Goal: Information Seeking & Learning: Learn about a topic

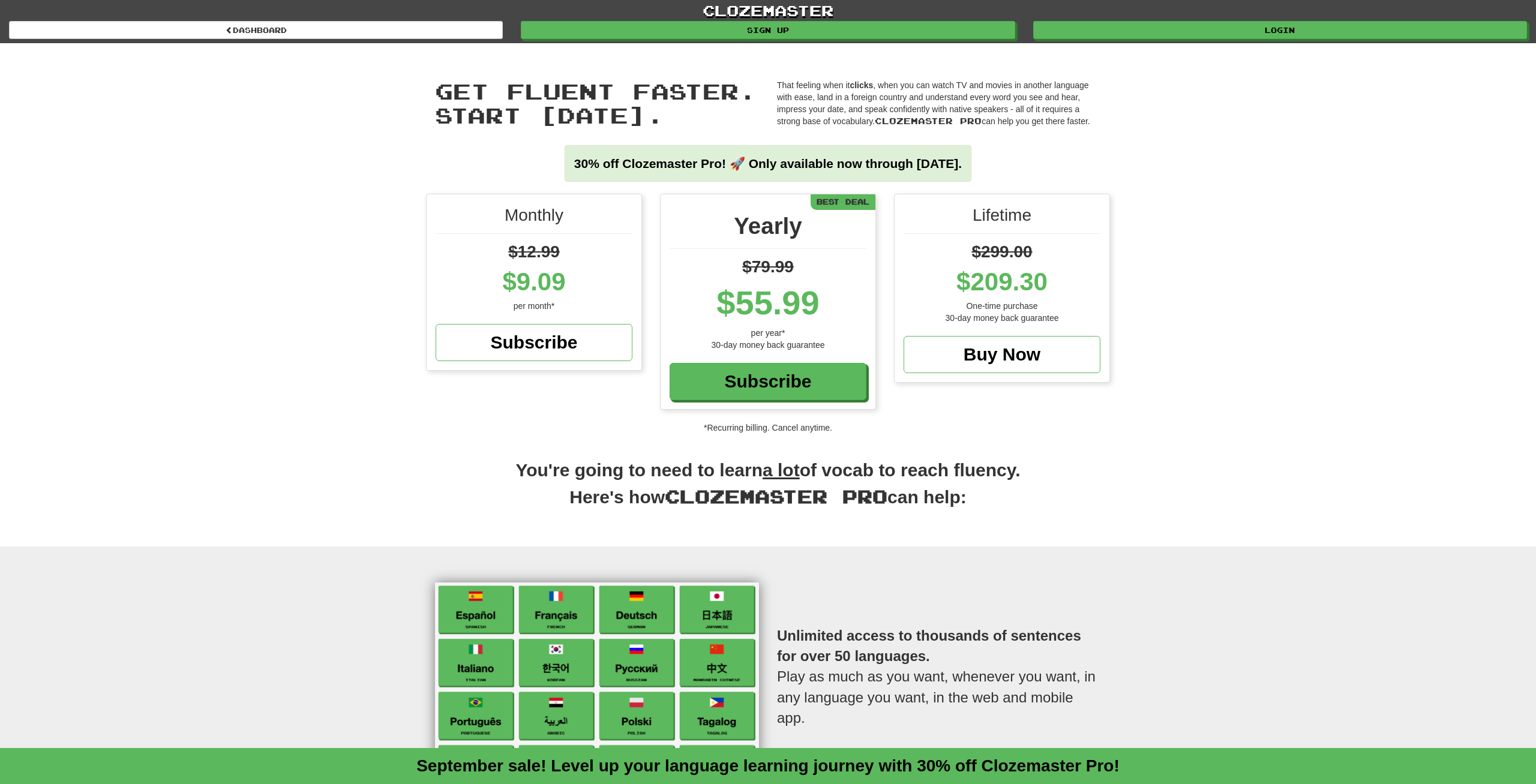
drag, startPoint x: 706, startPoint y: 504, endPoint x: 724, endPoint y: 505, distance: 18.0
click at [715, 505] on span "Clozemaster Pro" at bounding box center [776, 496] width 222 height 21
click at [1354, 31] on link "Login" at bounding box center [1280, 30] width 493 height 18
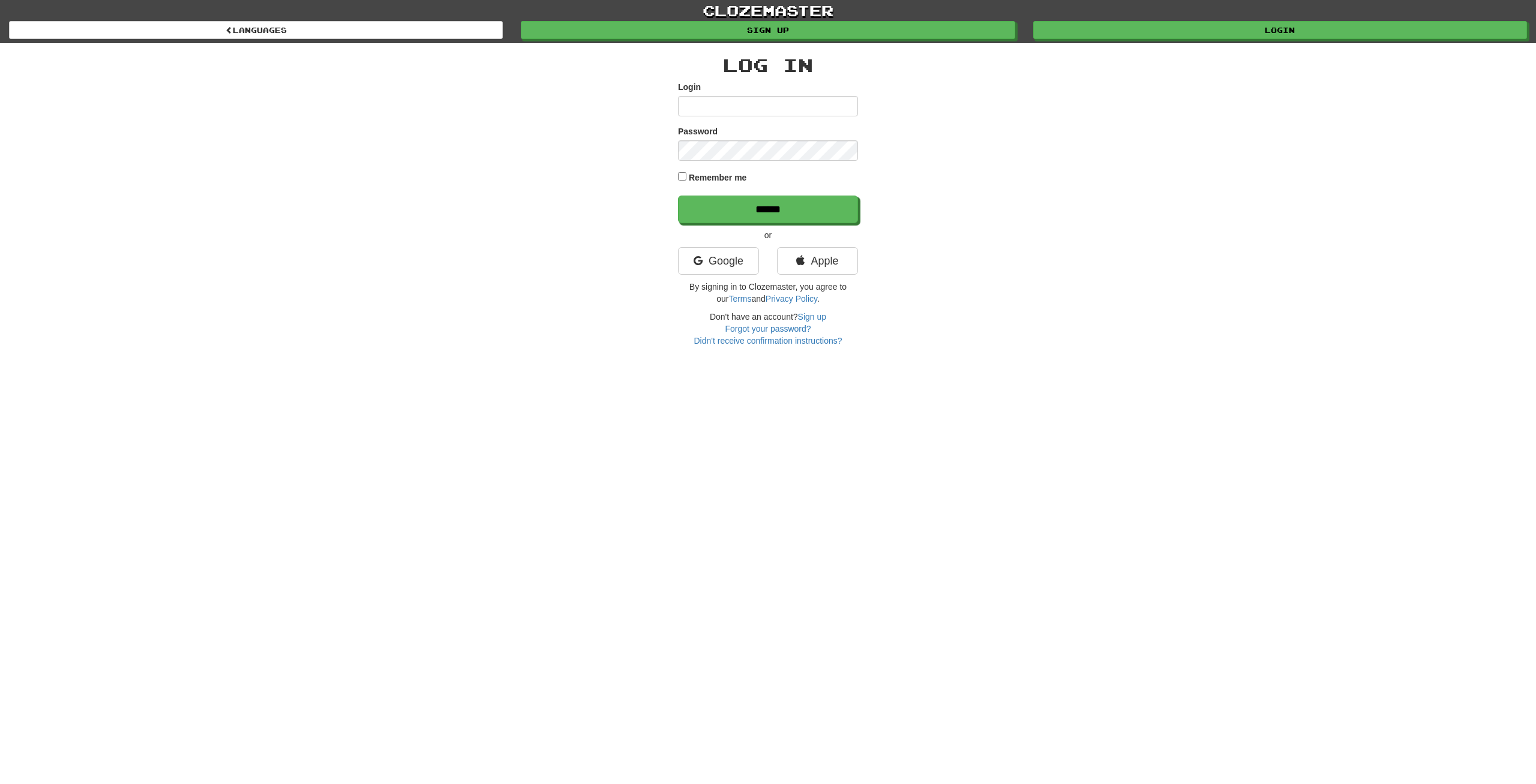
click at [699, 95] on div "Login" at bounding box center [768, 98] width 180 height 35
click at [714, 105] on input "Login" at bounding box center [768, 105] width 180 height 20
type input "**********"
click at [678, 195] on input "******" at bounding box center [768, 209] width 180 height 28
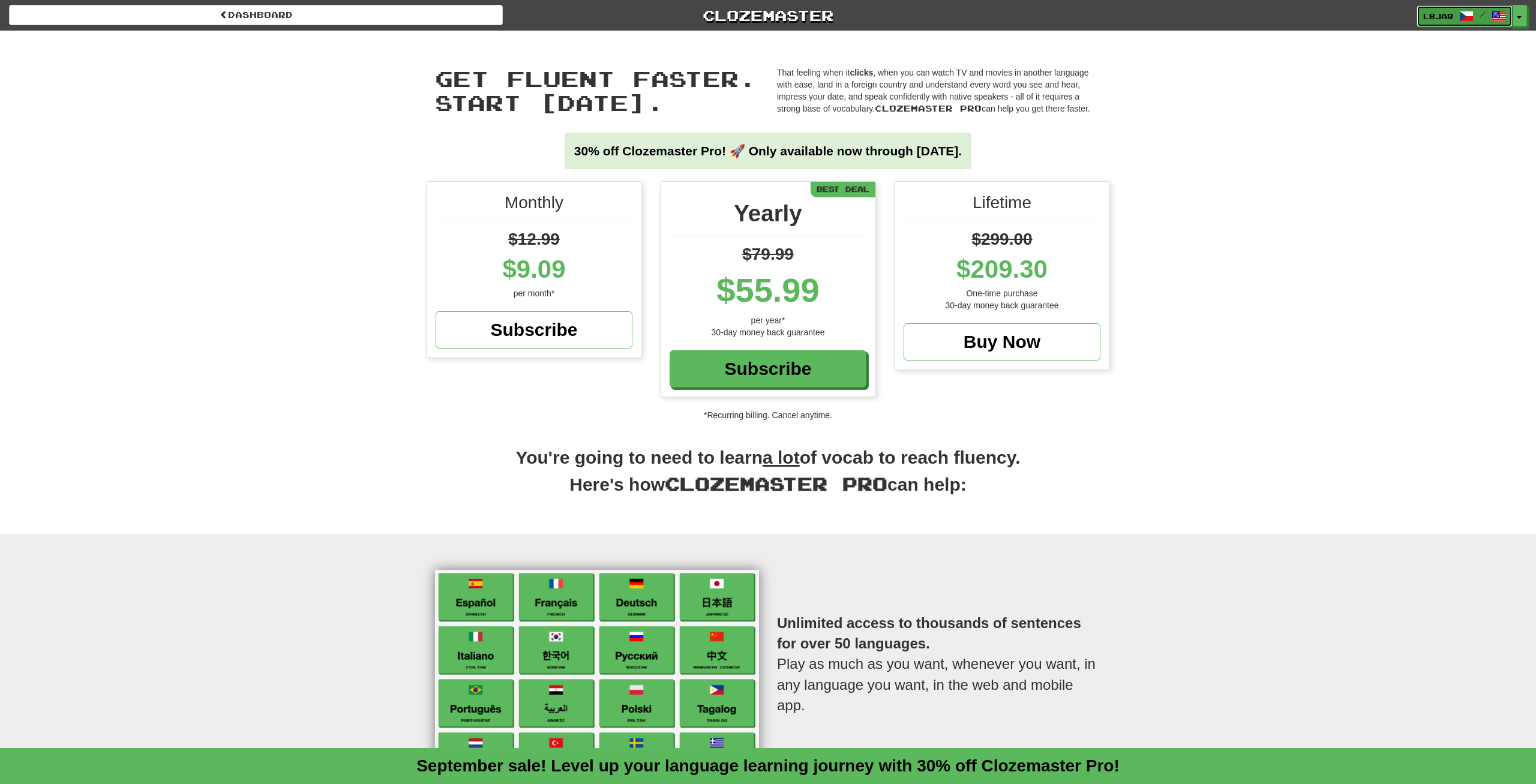
click at [1472, 17] on span at bounding box center [1467, 16] width 15 height 15
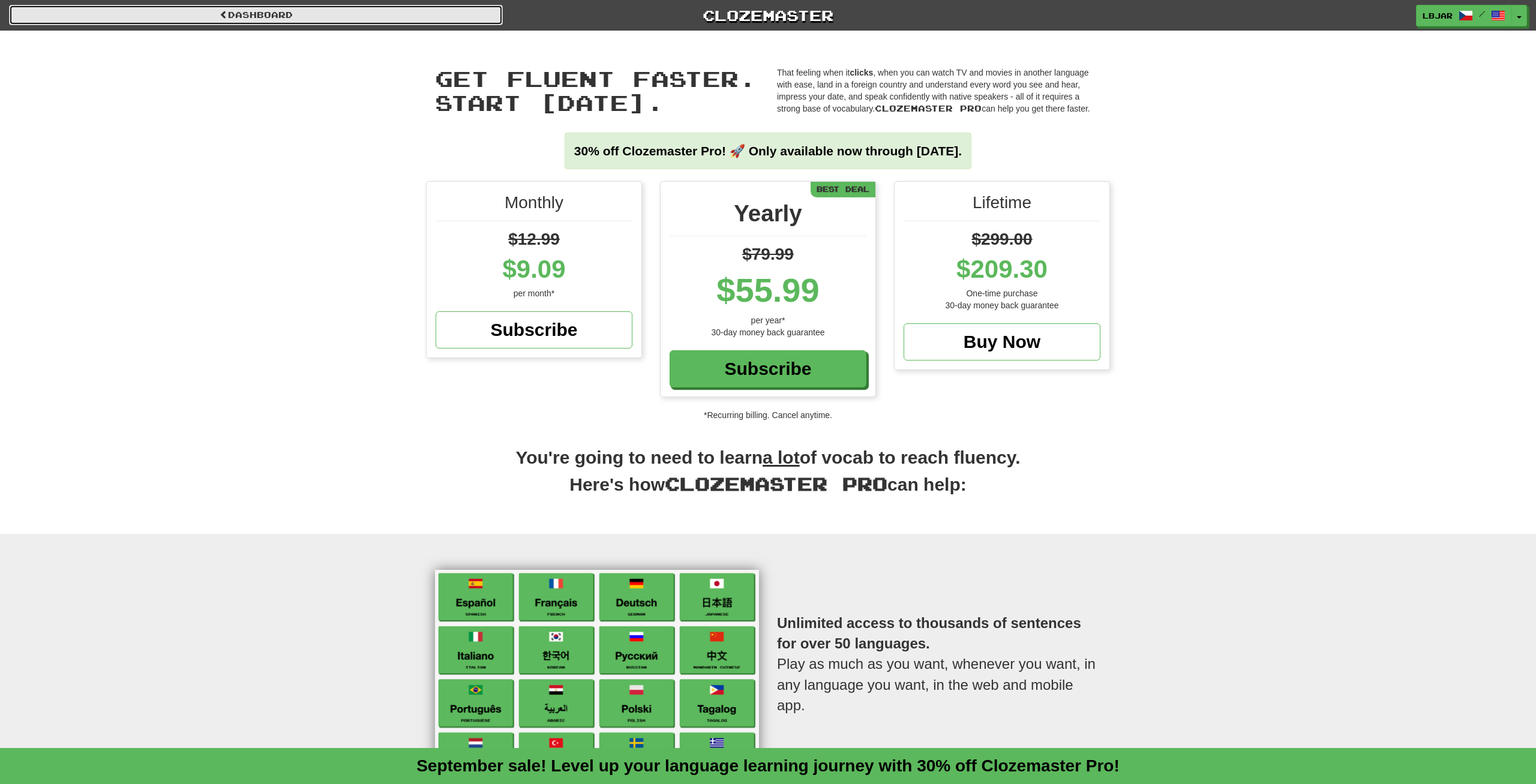
click at [185, 23] on link "Dashboard" at bounding box center [256, 15] width 493 height 20
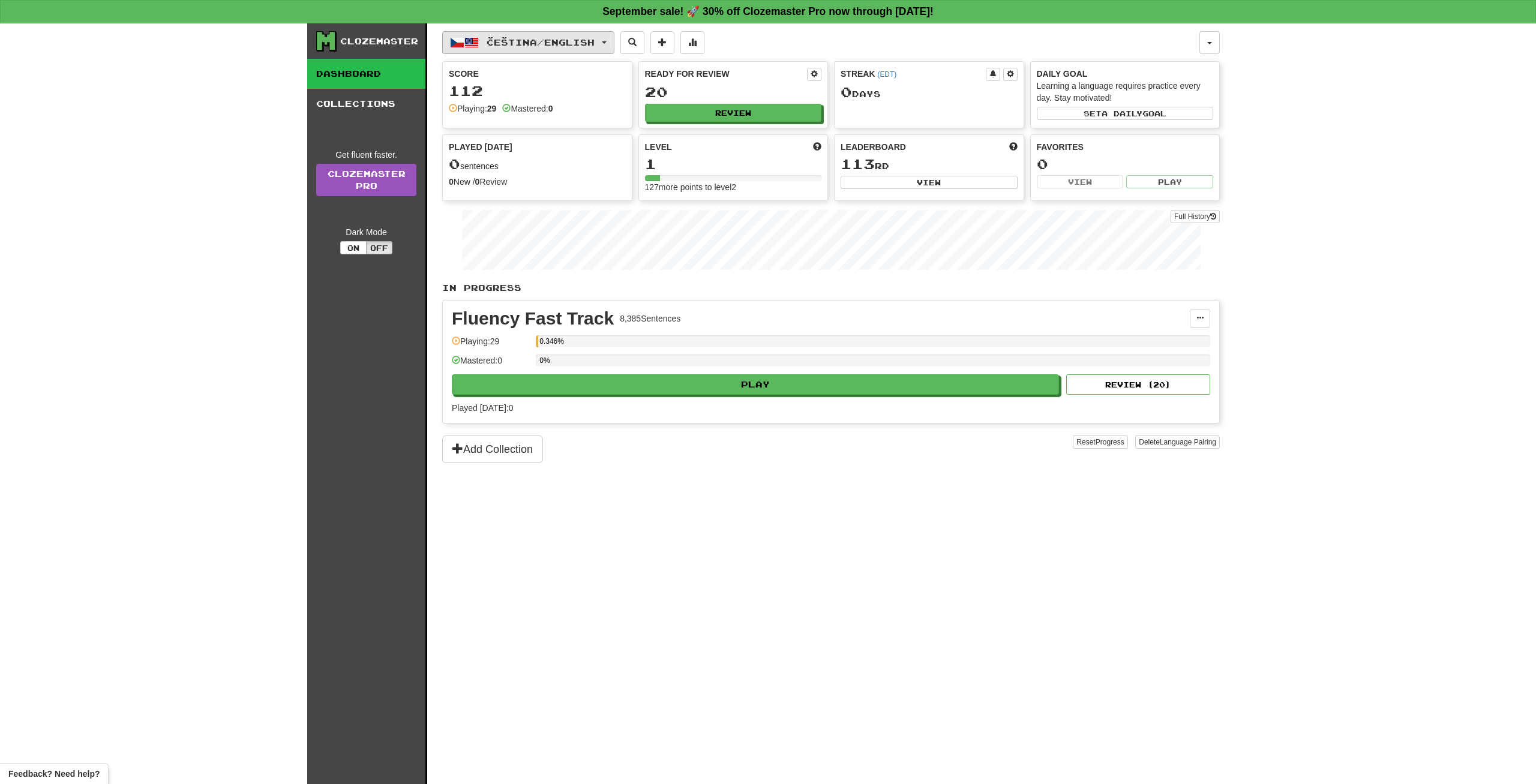
click at [459, 38] on span "button" at bounding box center [458, 42] width 15 height 15
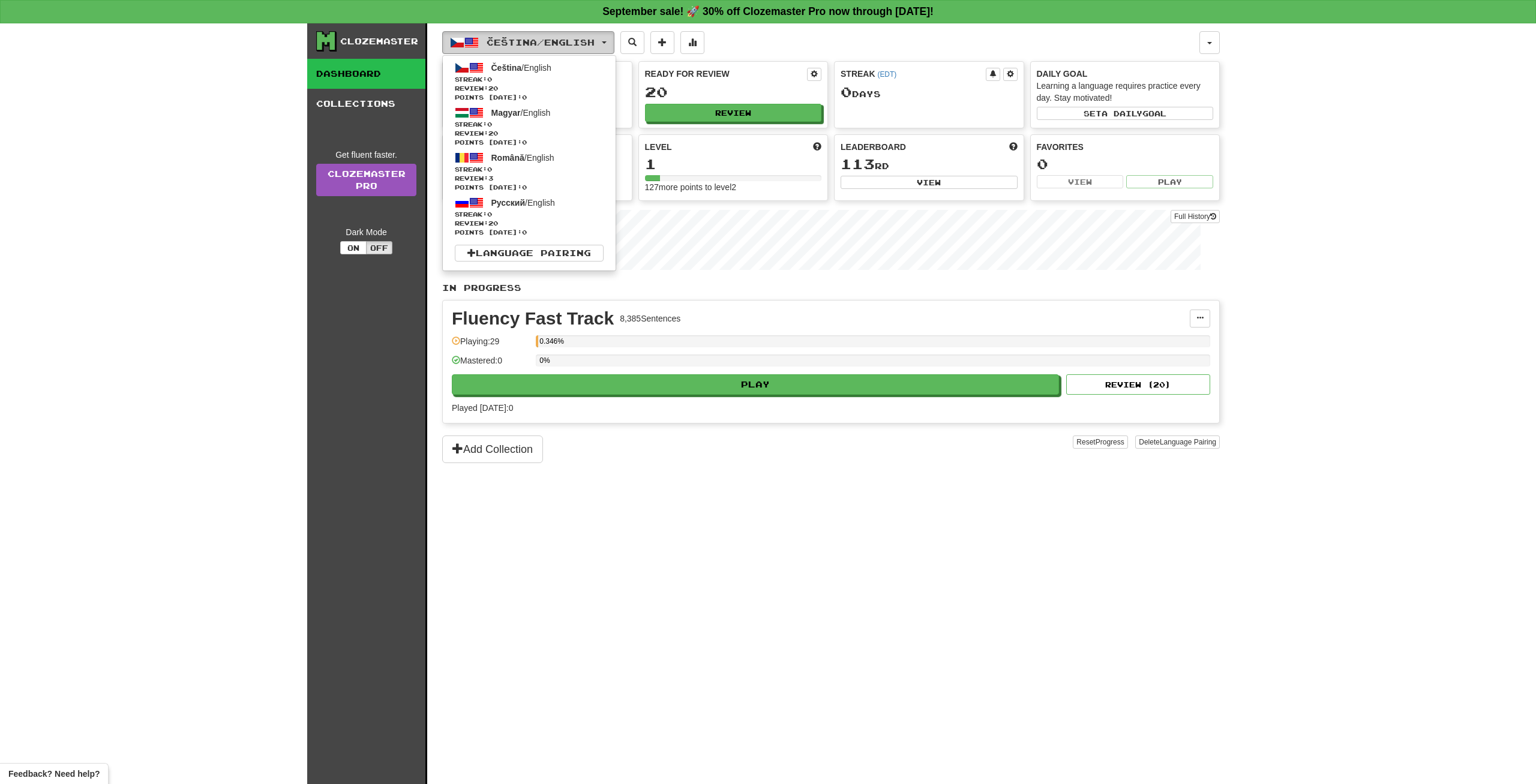
click at [459, 38] on span "button" at bounding box center [458, 42] width 15 height 15
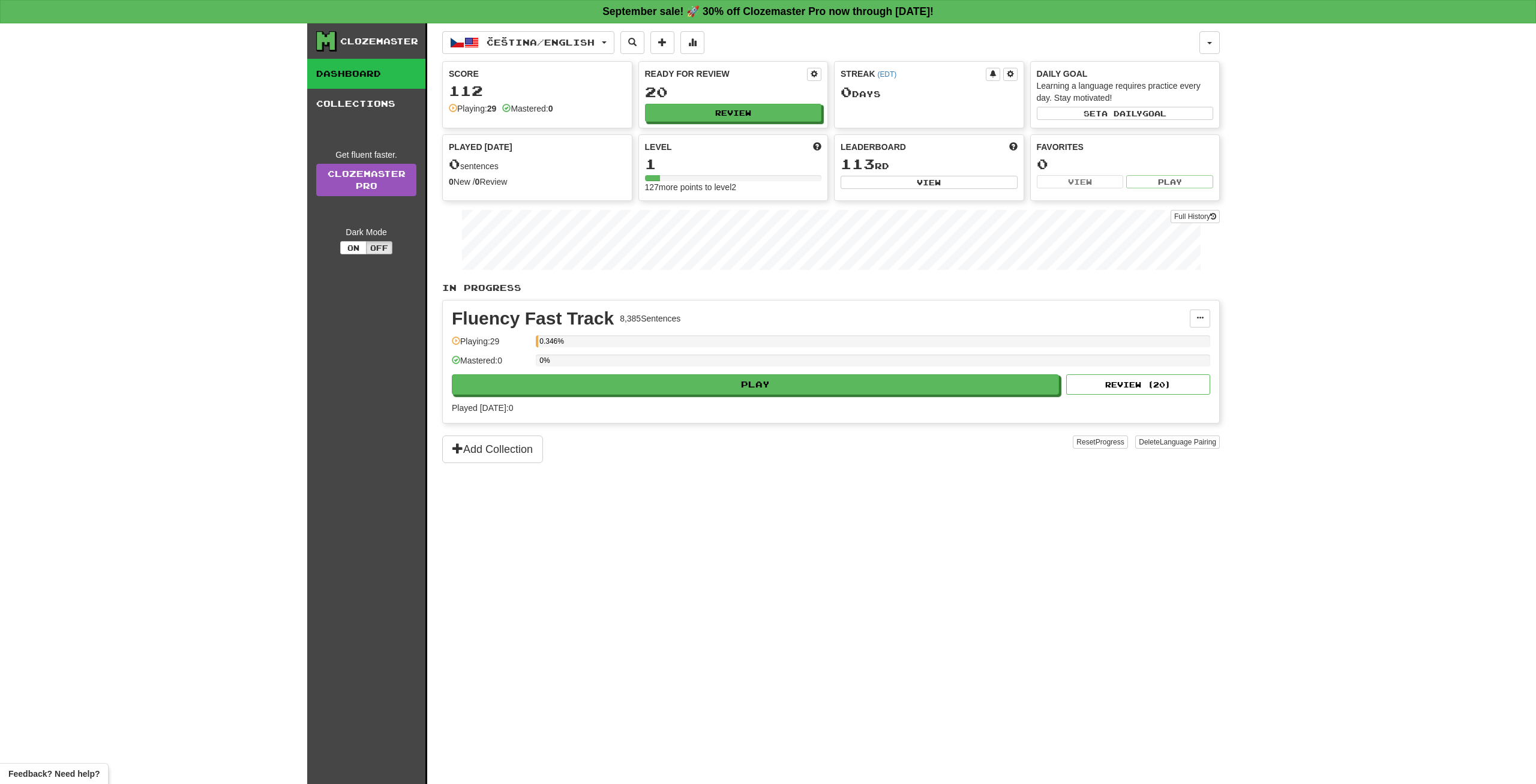
click at [377, 49] on div "Clozemaster" at bounding box center [371, 41] width 109 height 20
click at [374, 38] on div "Clozemaster" at bounding box center [378, 41] width 78 height 12
click at [336, 40] on icon at bounding box center [326, 41] width 20 height 20
click at [330, 40] on icon at bounding box center [326, 41] width 18 height 18
click at [514, 446] on button "Add Collection" at bounding box center [492, 449] width 100 height 28
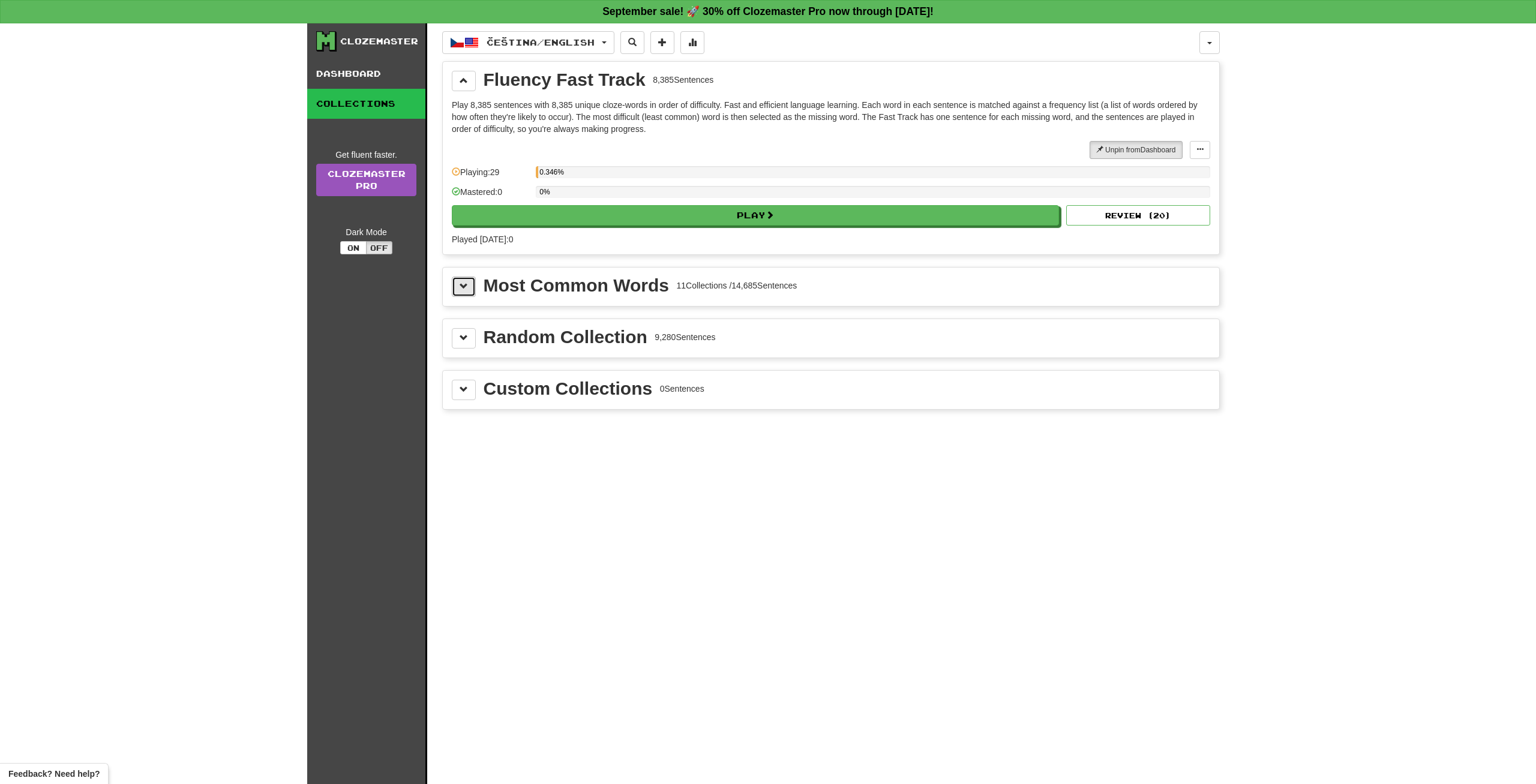
click at [459, 288] on span at bounding box center [463, 286] width 8 height 8
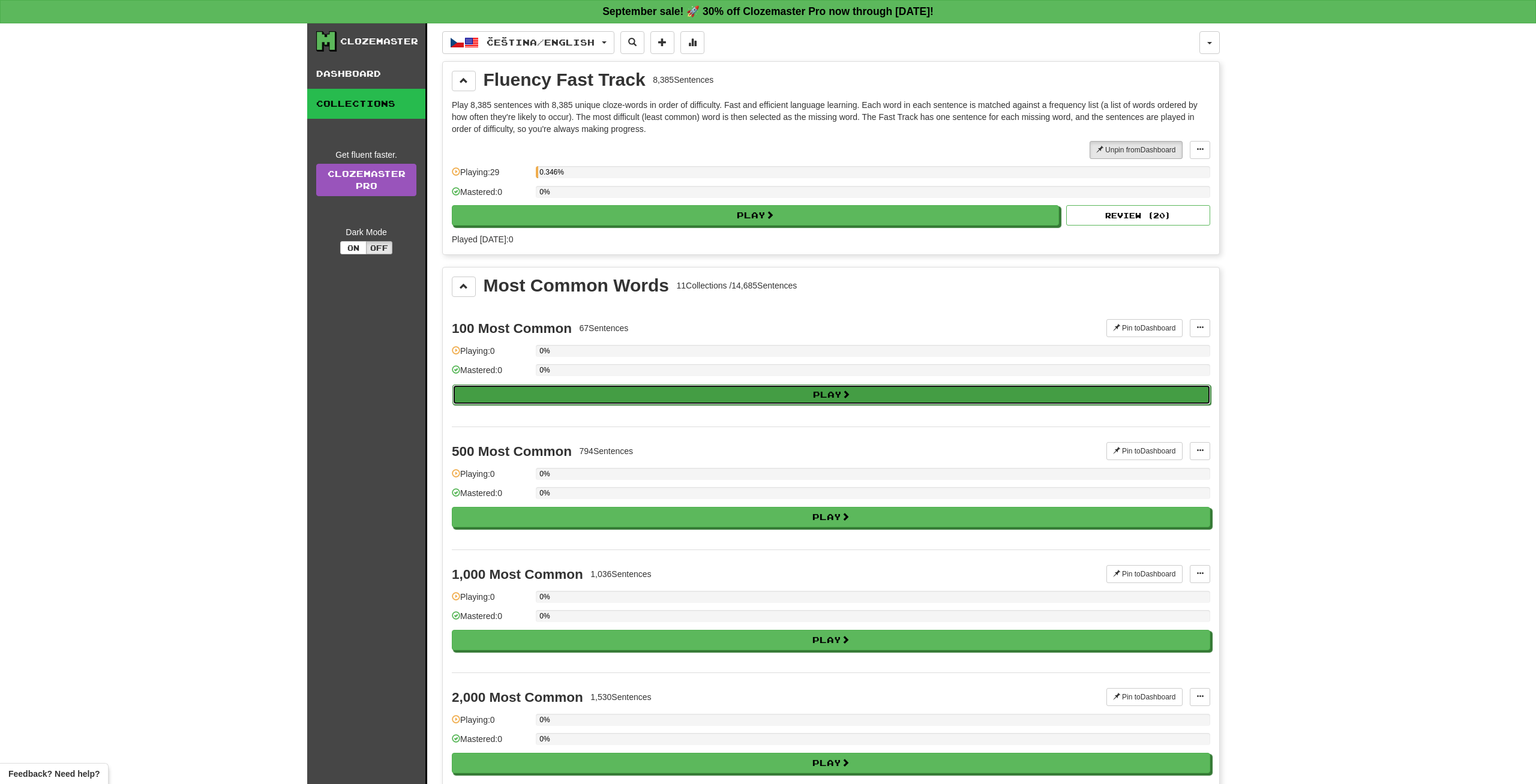
click at [772, 390] on button "Play" at bounding box center [832, 394] width 758 height 20
select select "**"
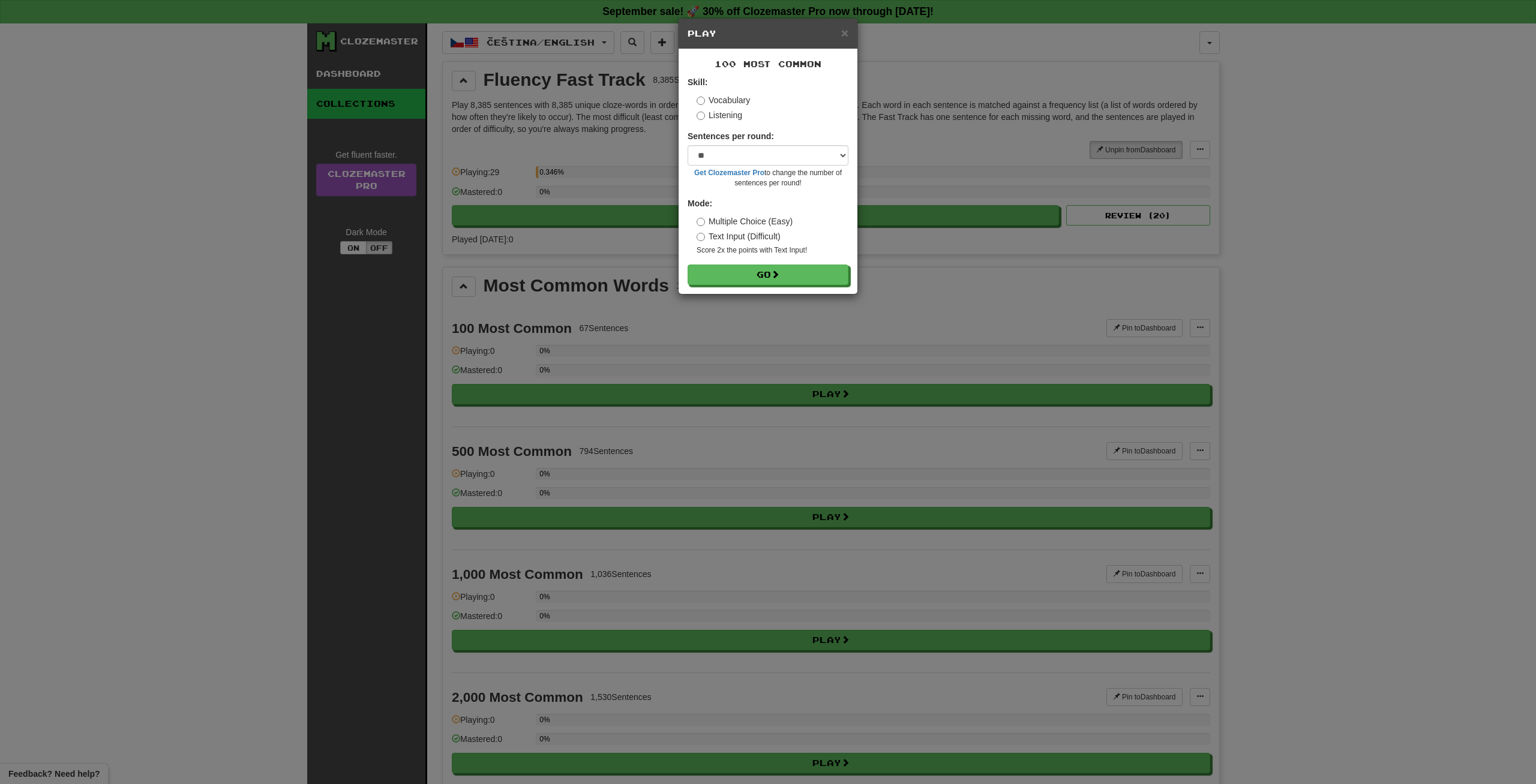
click at [748, 243] on label "Text Input (Difficult)" at bounding box center [739, 236] width 84 height 12
click at [769, 275] on button "Go" at bounding box center [768, 275] width 161 height 20
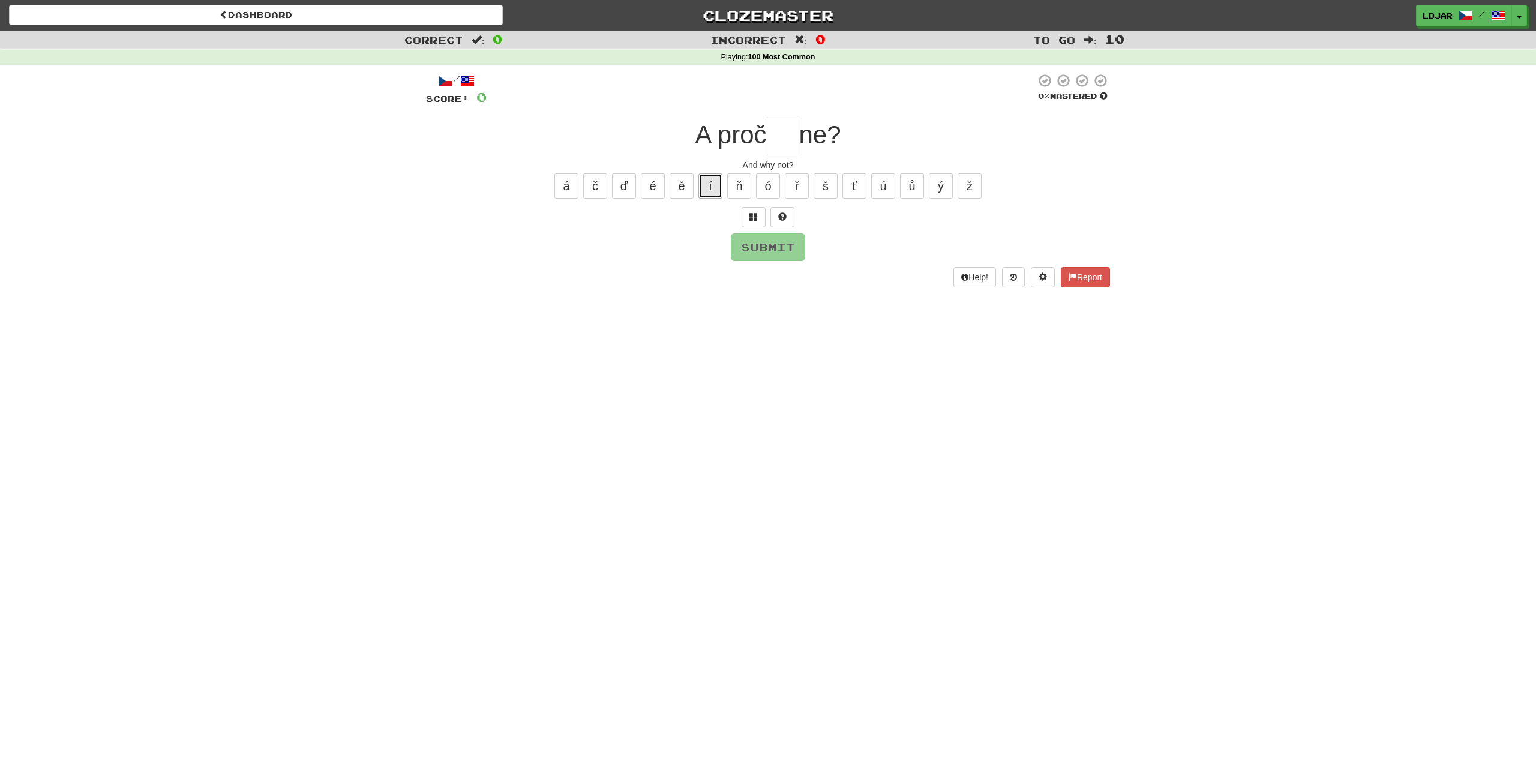
click at [708, 184] on button "í" at bounding box center [710, 185] width 24 height 25
type input "*"
click at [759, 243] on button "Submit" at bounding box center [768, 247] width 74 height 28
click at [779, 147] on input "*" at bounding box center [783, 136] width 33 height 35
click at [655, 195] on button "é" at bounding box center [652, 185] width 24 height 25
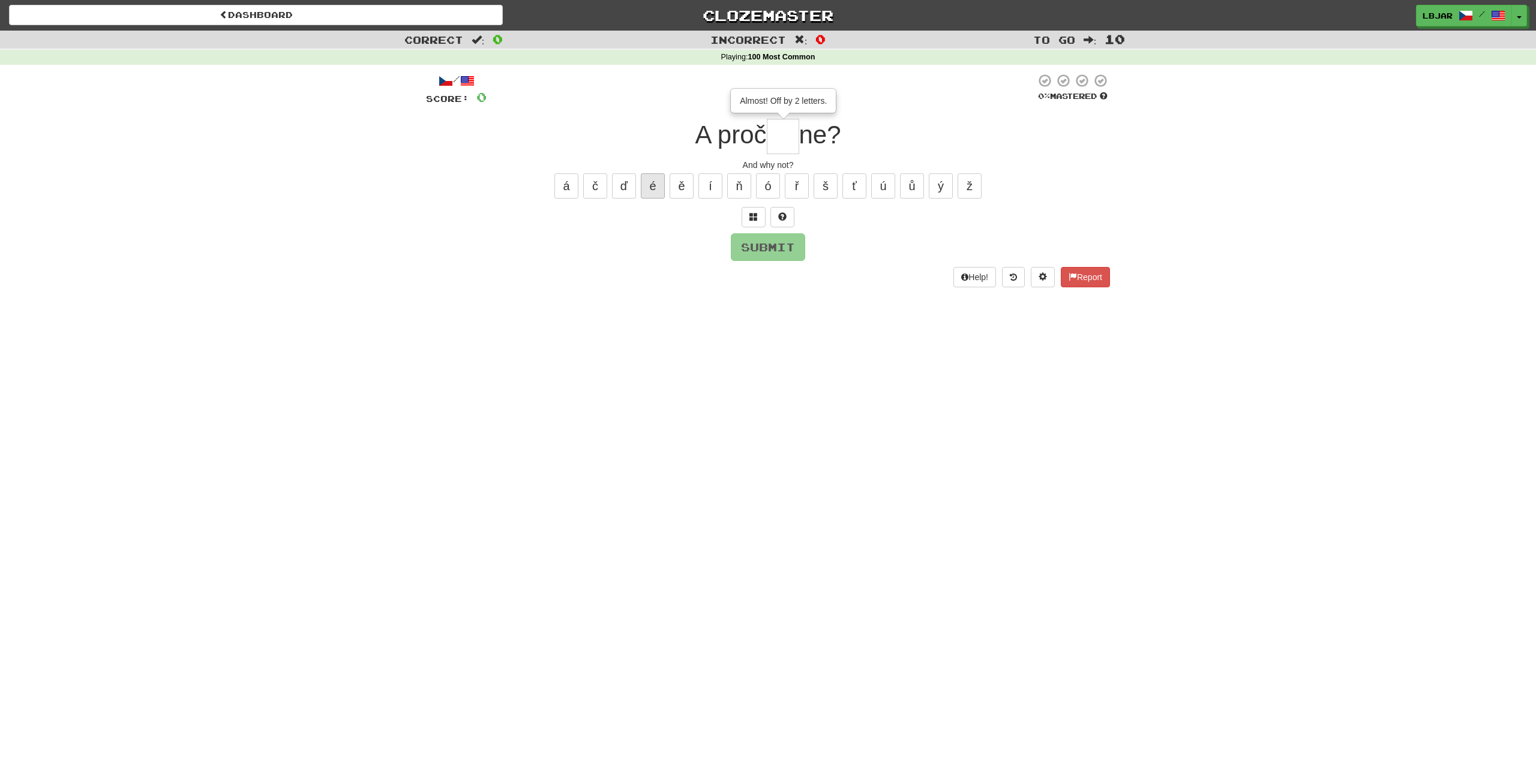
type input "*"
click at [744, 243] on button "Submit" at bounding box center [768, 247] width 74 height 28
click at [784, 145] on input "*" at bounding box center [783, 136] width 33 height 35
click at [736, 186] on button "ň" at bounding box center [739, 185] width 24 height 25
type input "*"
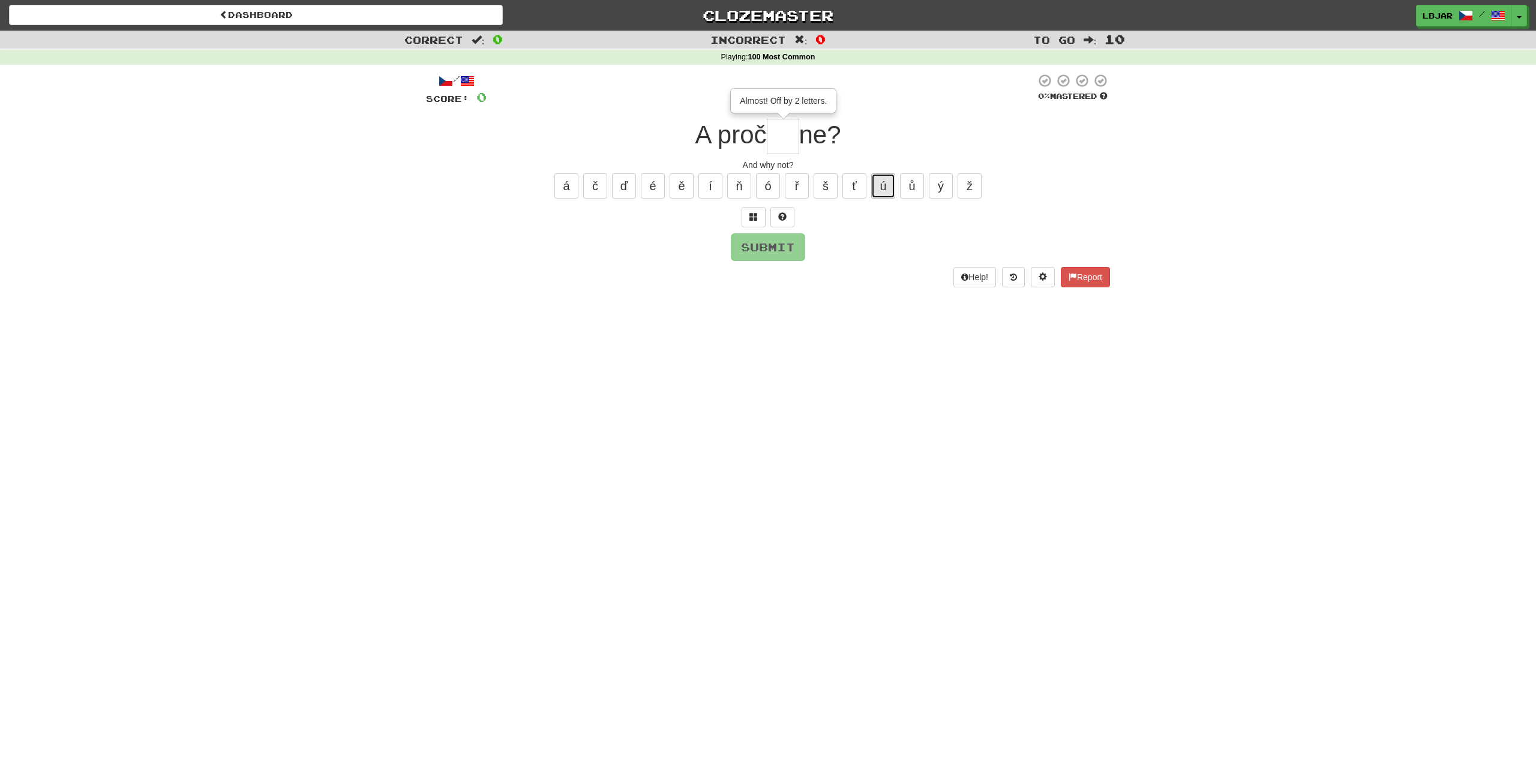
click at [883, 189] on button "ú" at bounding box center [882, 185] width 24 height 25
click at [761, 256] on button "Submit" at bounding box center [768, 247] width 74 height 28
click at [765, 240] on button "Submit" at bounding box center [768, 247] width 74 height 28
type input "**"
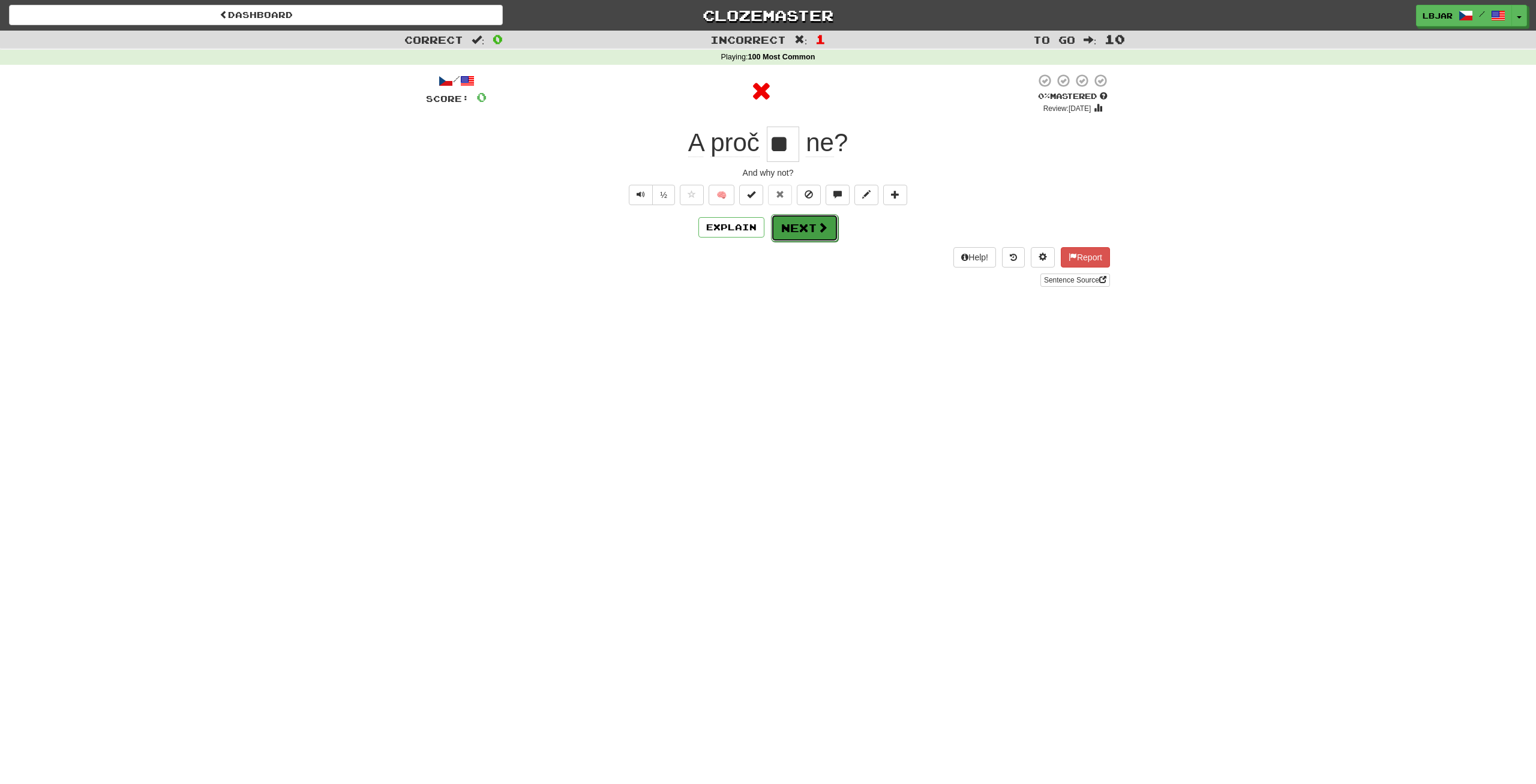
click at [784, 229] on button "Next" at bounding box center [805, 228] width 67 height 28
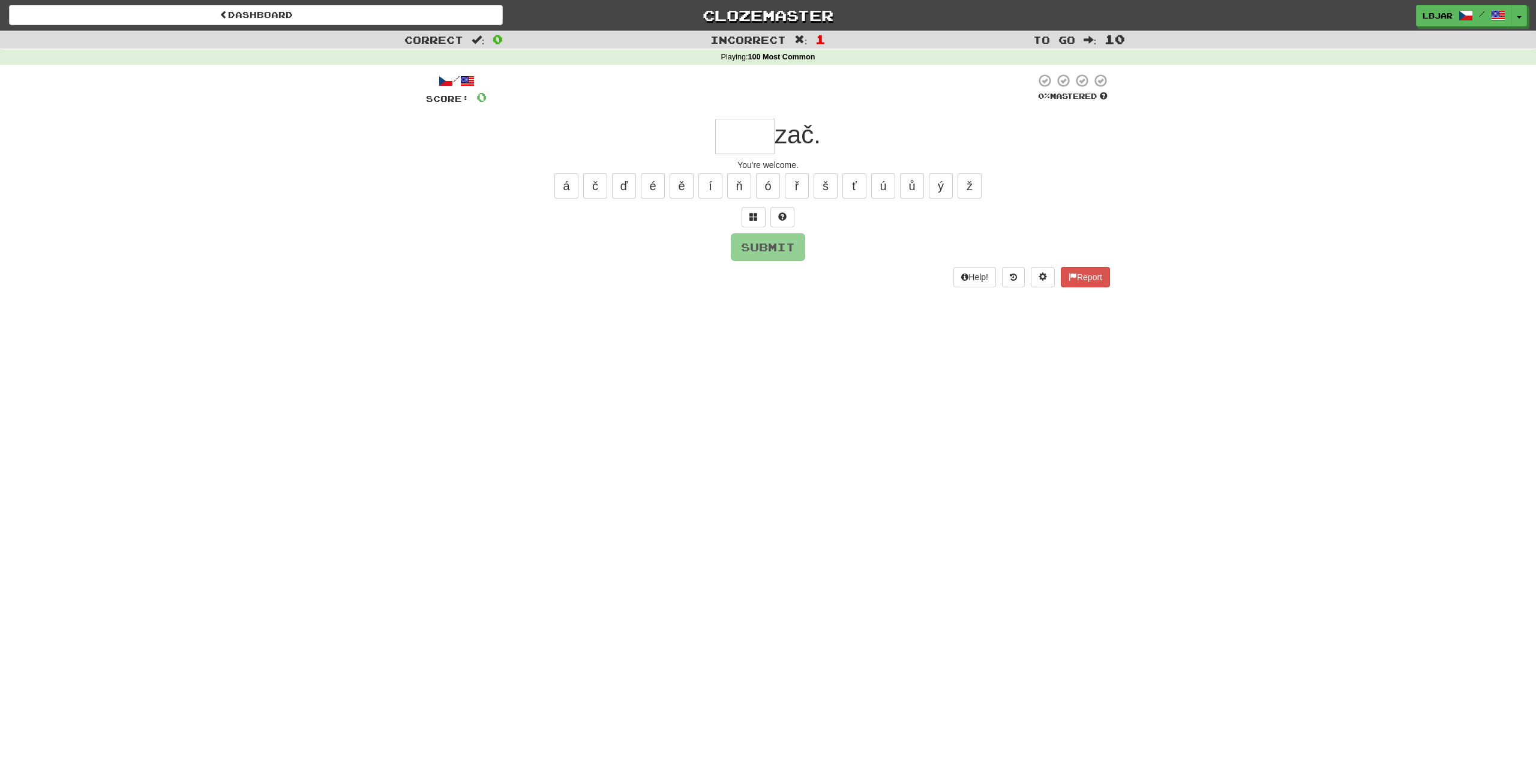
click at [721, 132] on input "text" at bounding box center [744, 136] width 60 height 35
type input "*"
type input "****"
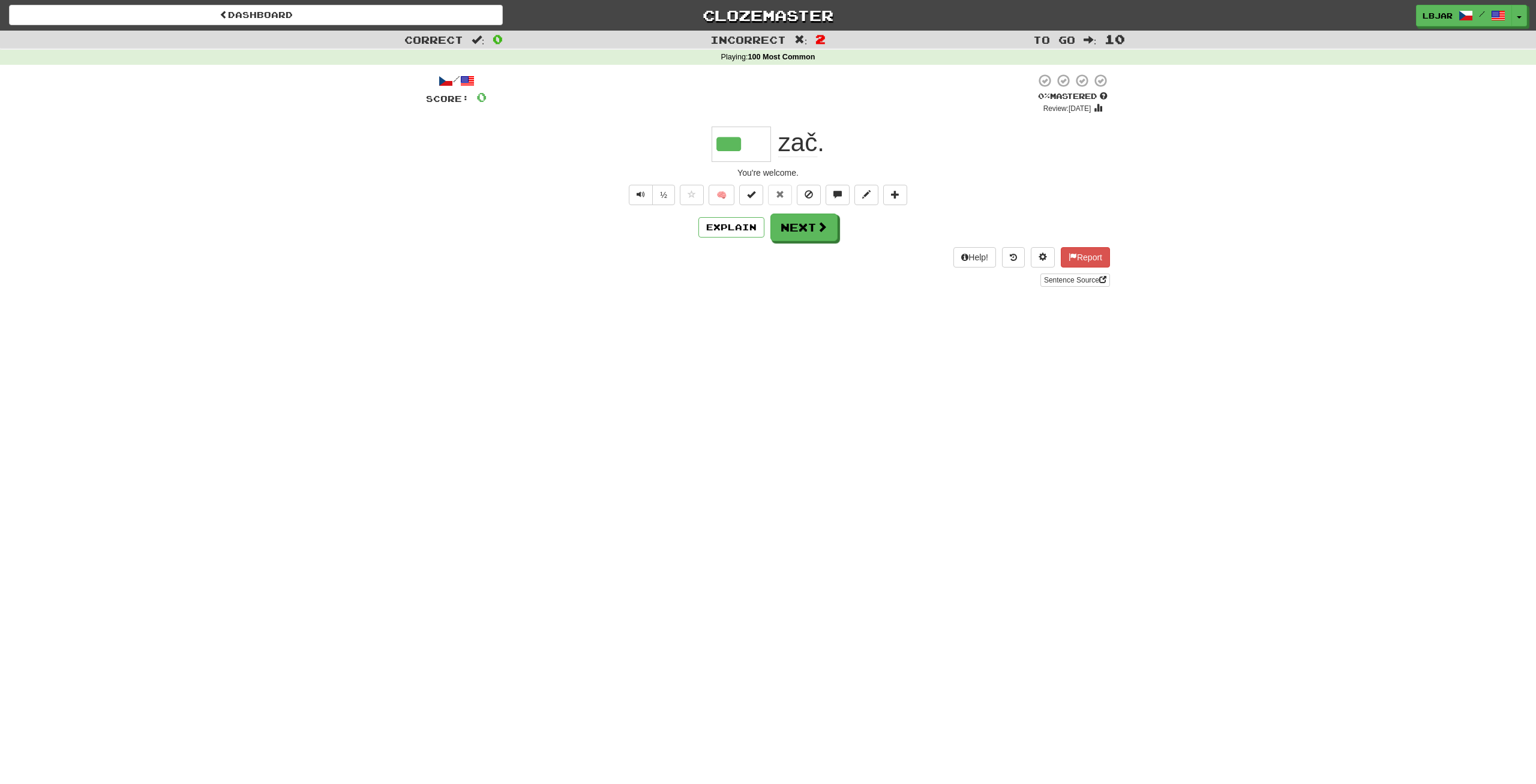
type input "***"
drag, startPoint x: 473, startPoint y: 653, endPoint x: 188, endPoint y: 10, distance: 703.3
click at [471, 653] on div "Dashboard Clozemaster lbjar / Toggle Dropdown Dashboard Leaderboard Activity Fe…" at bounding box center [768, 392] width 1536 height 784
